Goal: Check status: Check status

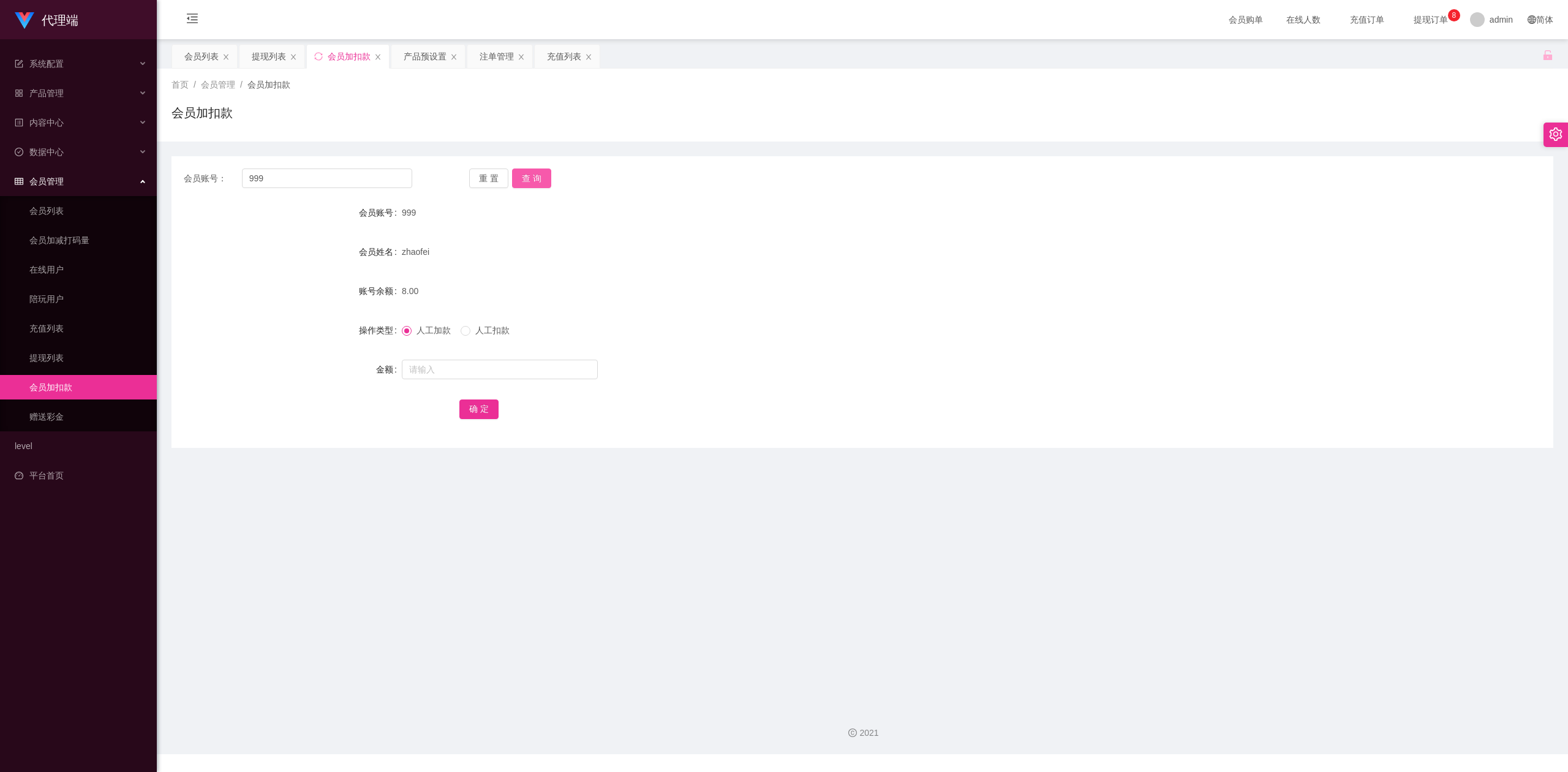
click at [533, 173] on button "查 询" at bounding box center [531, 178] width 39 height 19
click at [438, 371] on input "text" at bounding box center [500, 369] width 196 height 19
type input "8"
click at [480, 410] on button "确 定" at bounding box center [479, 409] width 39 height 19
click at [956, 314] on form "会员账号 999 会员姓名 zhaofei 账号余额 16.00 操作类型 人工加款 人工扣款 金额 确 定" at bounding box center [862, 310] width 1382 height 220
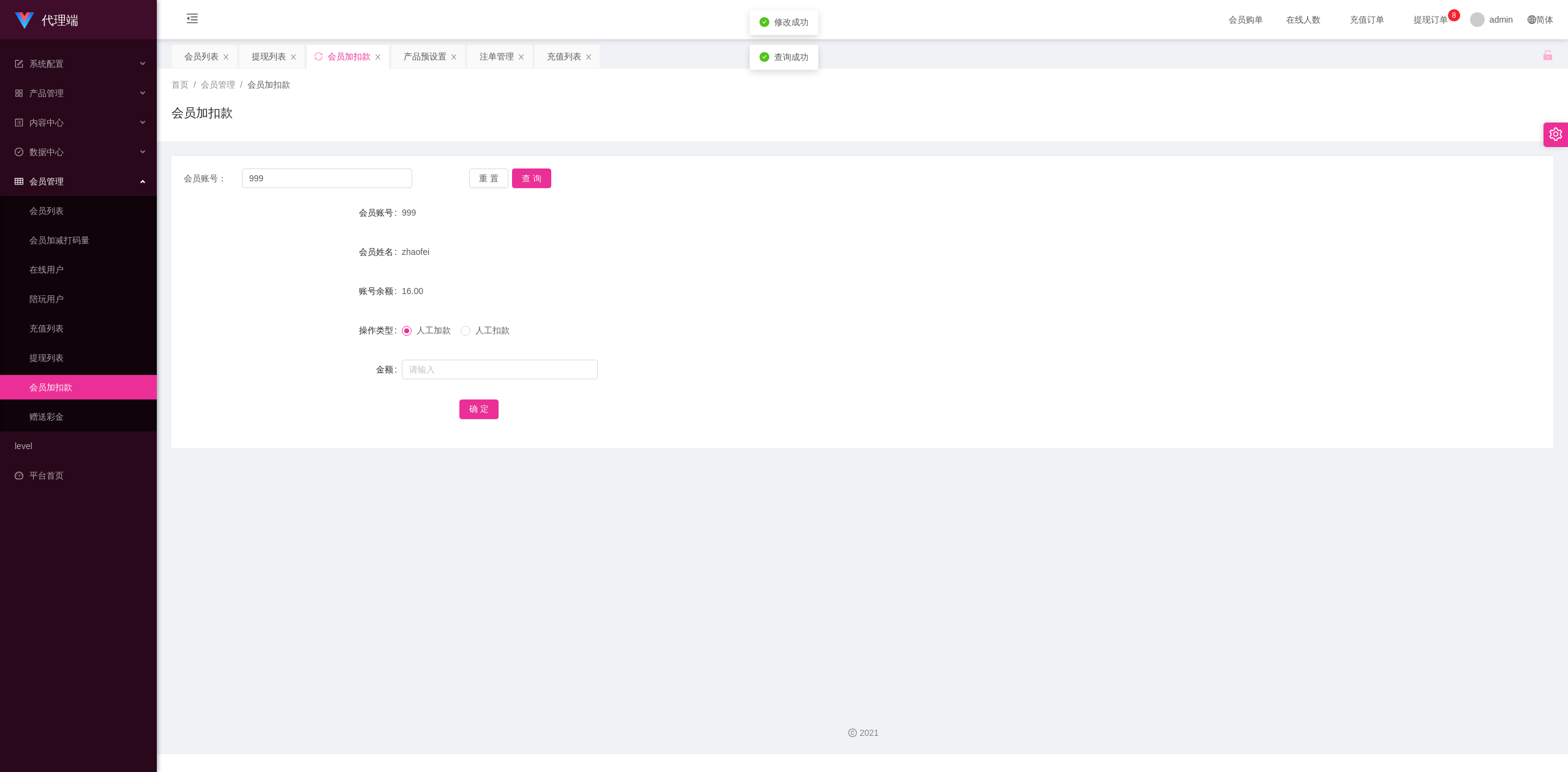
click at [1284, 137] on div "首页 / 会员管理 / 会员加扣款 / 会员加扣款" at bounding box center [862, 105] width 1411 height 73
click at [579, 447] on div "会员账号： 999 重 置 查 询 会员账号 999 会员姓名 zhaofei 账号余额 16.00 操作类型 人工加款 人工扣款 金额 确 定" at bounding box center [862, 302] width 1382 height 292
click at [647, 376] on div at bounding box center [805, 369] width 806 height 25
click at [495, 282] on div "16.00" at bounding box center [805, 291] width 806 height 25
click at [524, 175] on button "查 询" at bounding box center [531, 178] width 39 height 19
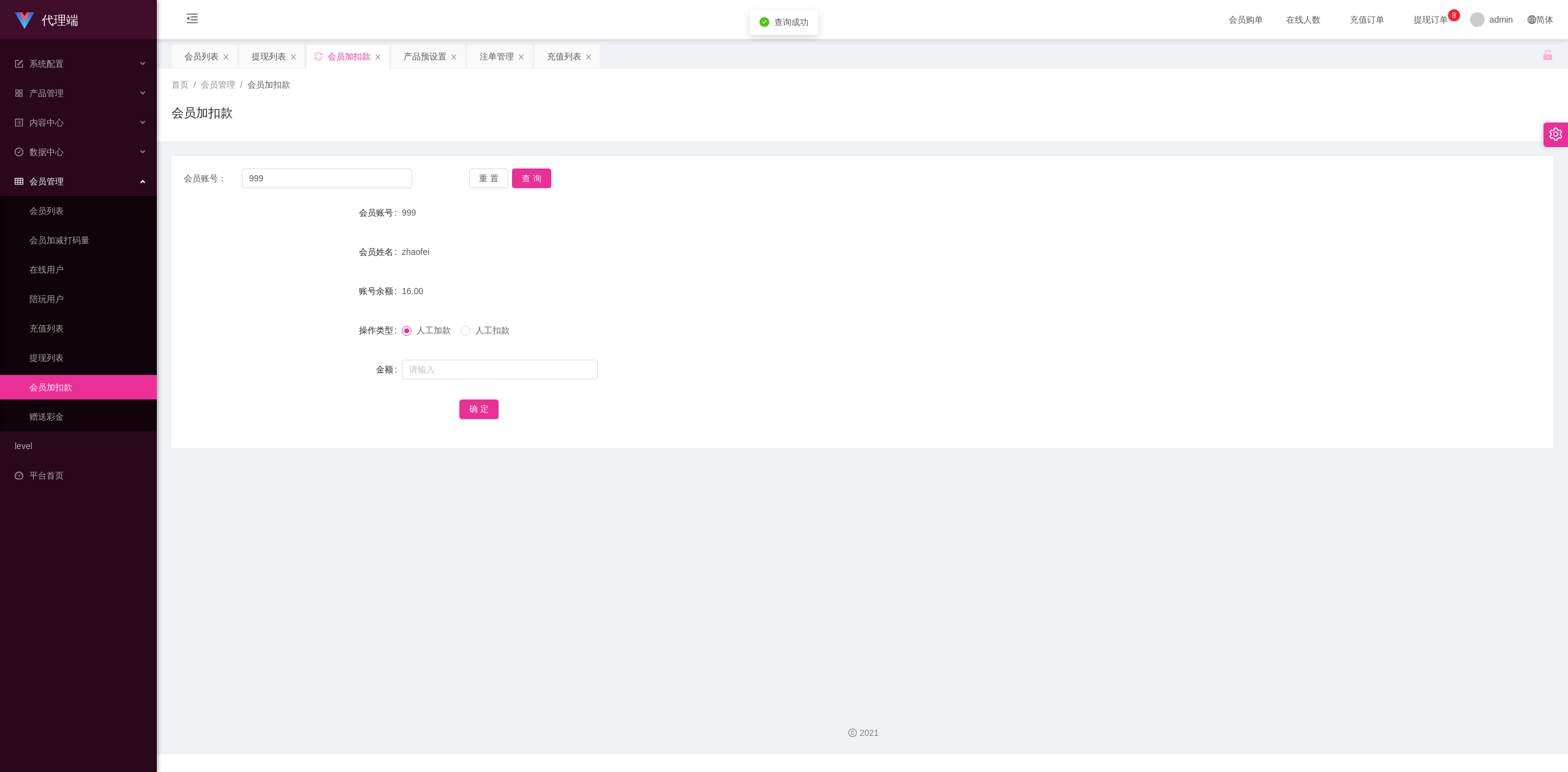
click at [787, 224] on div "999" at bounding box center [805, 213] width 806 height 25
click at [534, 178] on button "查 询" at bounding box center [531, 178] width 39 height 19
drag, startPoint x: 1072, startPoint y: 224, endPoint x: 1348, endPoint y: 104, distance: 301.0
click at [1079, 223] on div "999" at bounding box center [805, 213] width 806 height 25
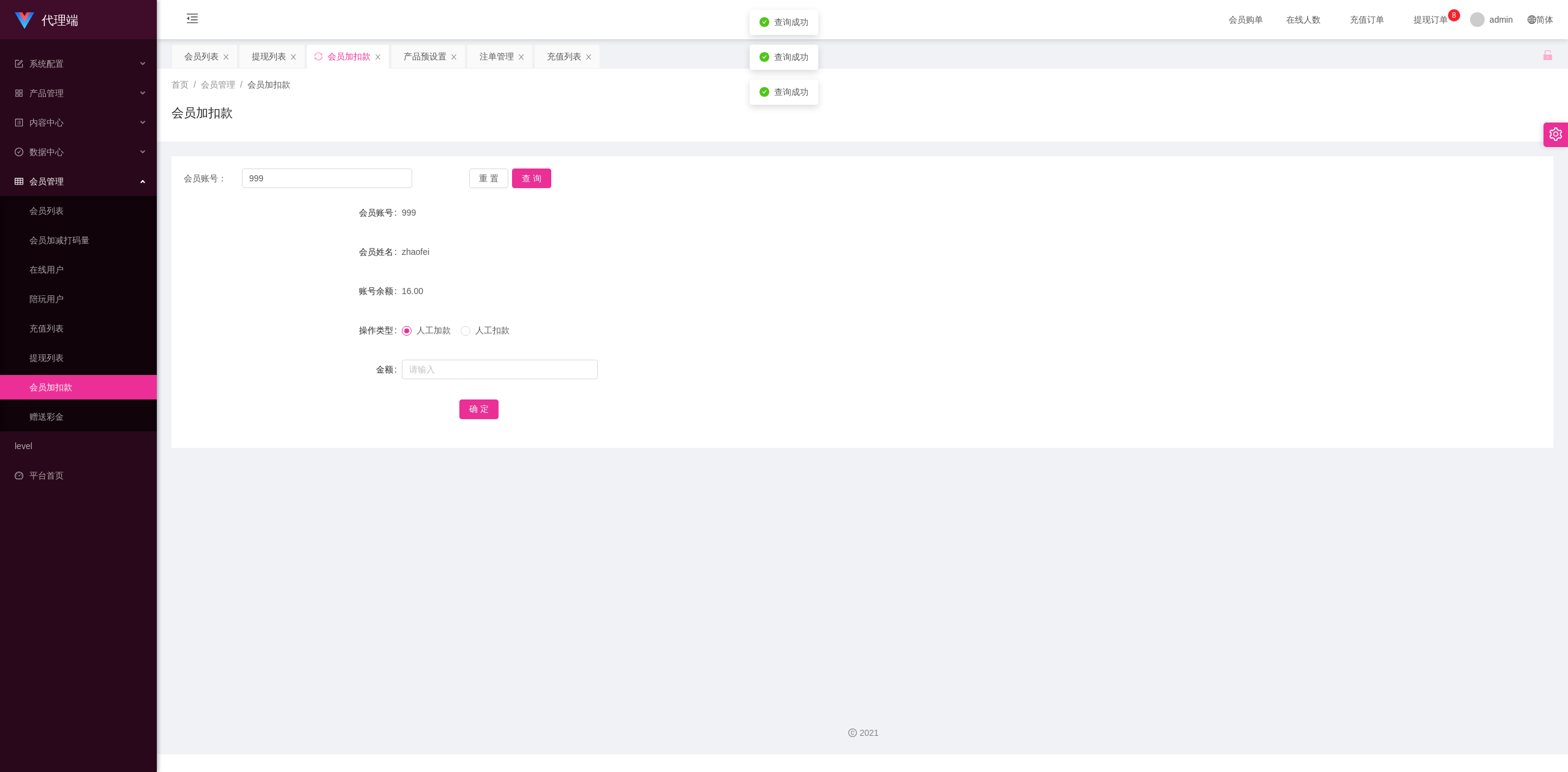
click at [1380, 94] on div "首页 / 会员管理 / 会员加扣款 / 会员加扣款" at bounding box center [862, 105] width 1382 height 53
click at [523, 181] on button "查 询" at bounding box center [531, 178] width 39 height 19
click at [427, 369] on input "text" at bounding box center [500, 369] width 196 height 19
type input "8"
click at [474, 413] on button "确 定" at bounding box center [479, 409] width 39 height 19
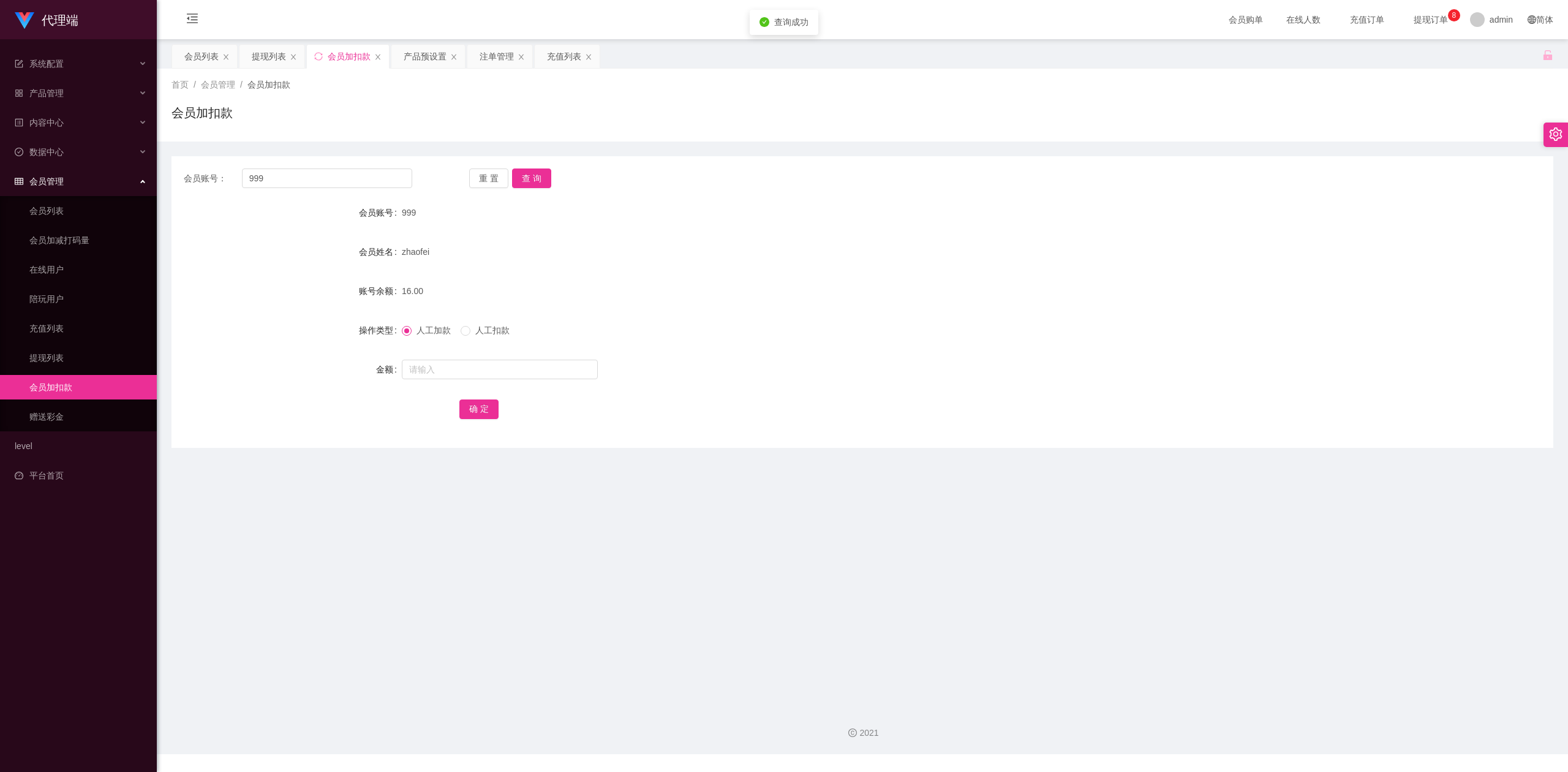
click at [1019, 391] on form "会员账号 999 会员姓名 zhaofei 账号余额 16.00 操作类型 人工加款 人工扣款 金额 确 定" at bounding box center [862, 310] width 1382 height 220
click at [1292, 174] on div "会员账号： 999 重 置 查 询" at bounding box center [862, 178] width 1382 height 19
click at [576, 263] on div "zhaofei" at bounding box center [805, 252] width 806 height 25
